Goal: Task Accomplishment & Management: Manage account settings

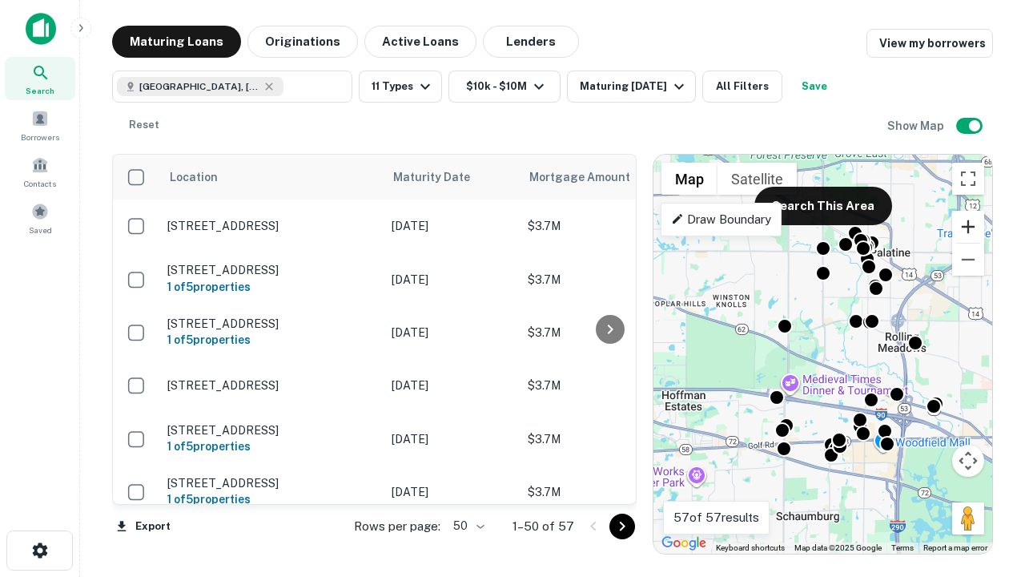
click at [968, 227] on button "Zoom in" at bounding box center [968, 227] width 32 height 32
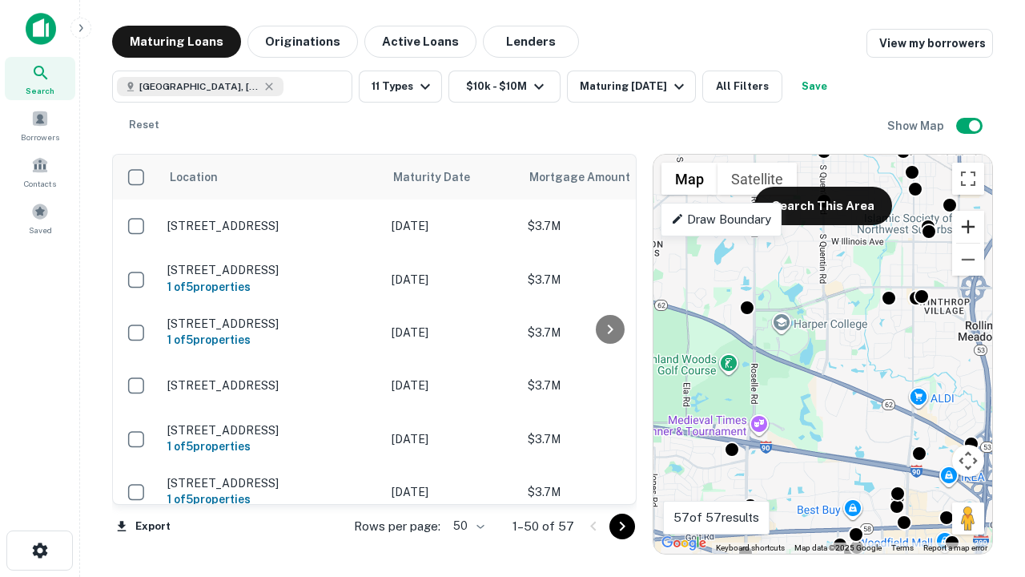
click at [968, 227] on button "Zoom in" at bounding box center [968, 227] width 32 height 32
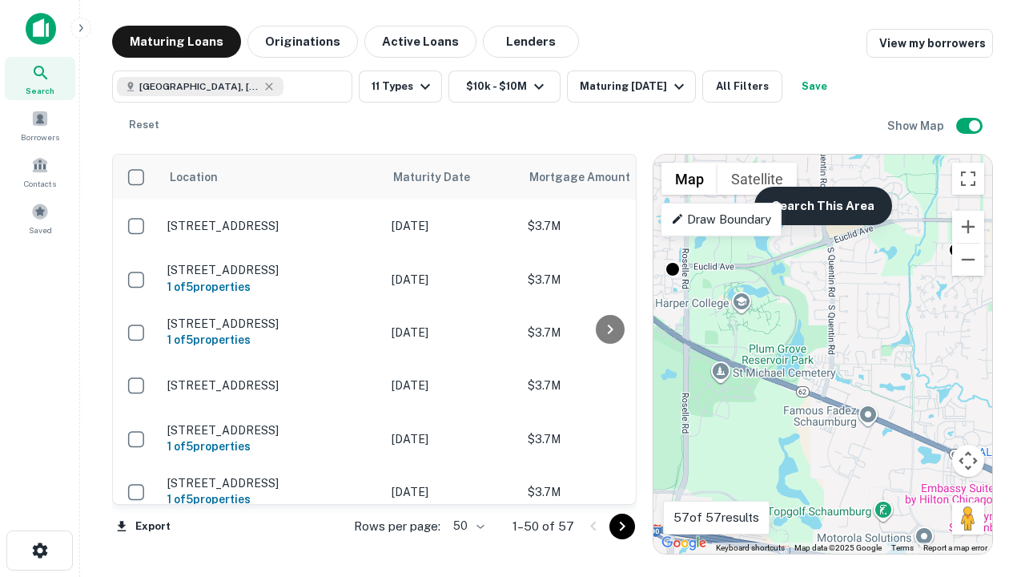
click at [823, 206] on button "Search This Area" at bounding box center [823, 206] width 138 height 38
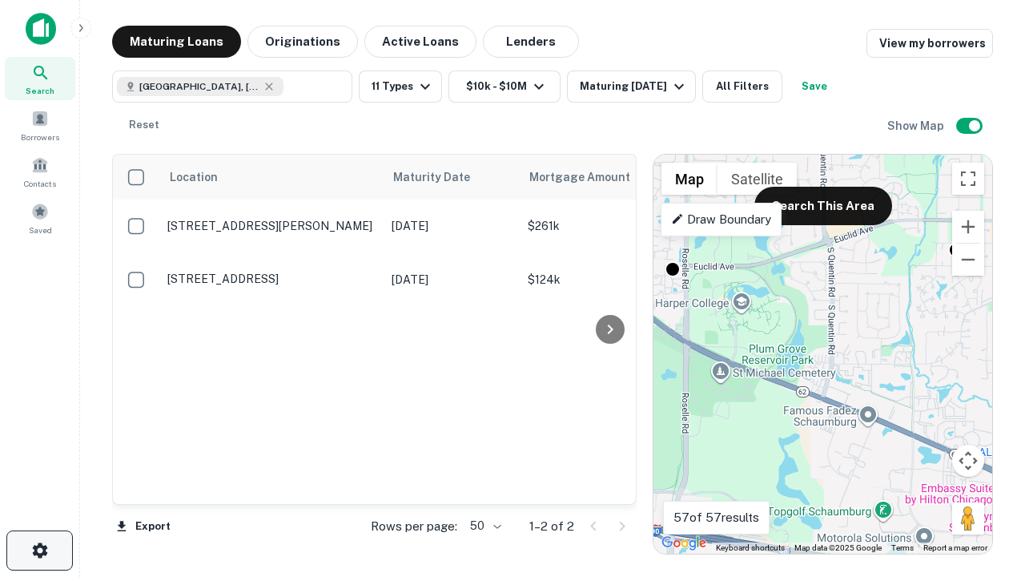
click at [39, 550] on icon "button" at bounding box center [39, 550] width 19 height 19
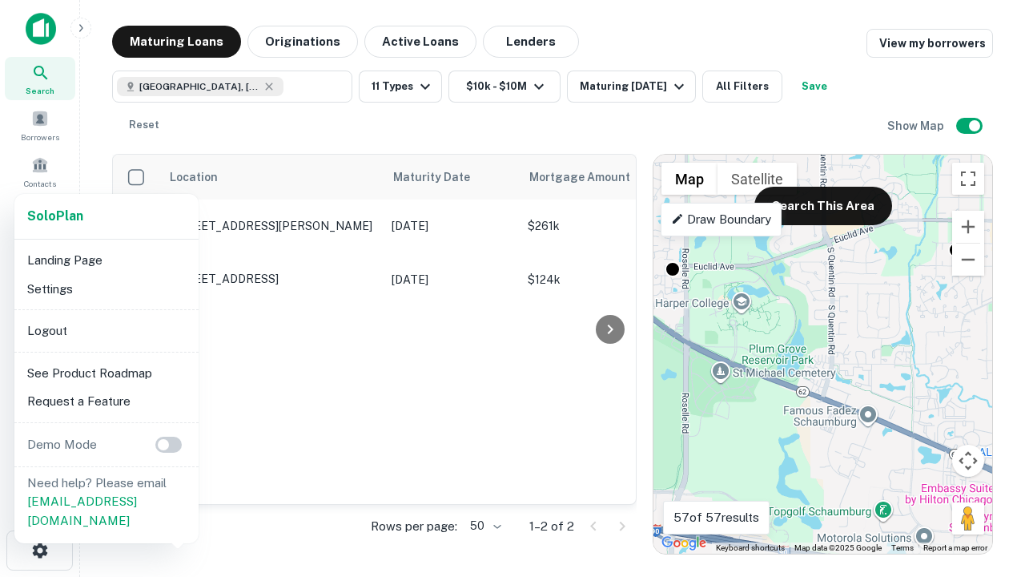
click at [106, 330] on li "Logout" at bounding box center [106, 330] width 171 height 29
